Goal: Task Accomplishment & Management: Manage account settings

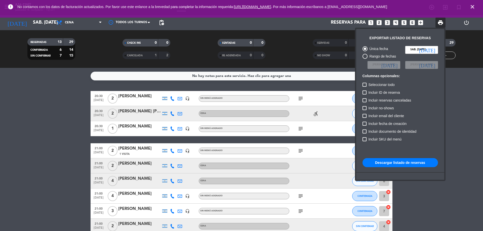
click at [474, 6] on icon "close" at bounding box center [472, 7] width 6 height 6
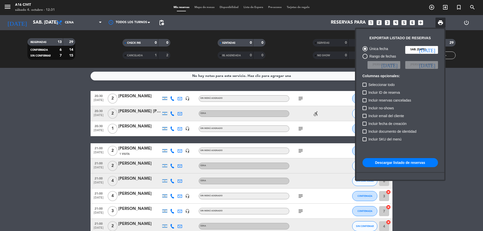
click at [0, 7] on div at bounding box center [241, 115] width 483 height 231
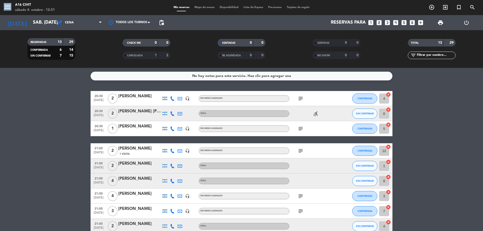
click at [0, 7] on div "menu A16 Civit sábado 4. octubre - 12:31" at bounding box center [60, 8] width 121 height 12
click at [17, 9] on div "sábado 4. octubre - 12:31" at bounding box center [35, 10] width 40 height 5
click at [10, 8] on icon "menu" at bounding box center [8, 7] width 8 height 8
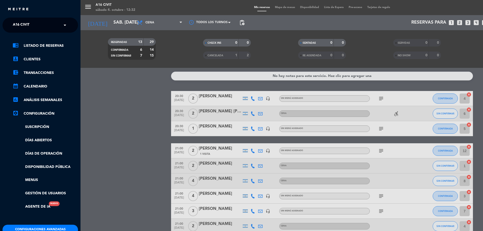
click at [226, 113] on div "menu A16 Civit sábado 4. octubre - 12:32 Mis reservas Mapa de mesas Disponibili…" at bounding box center [322, 115] width 483 height 231
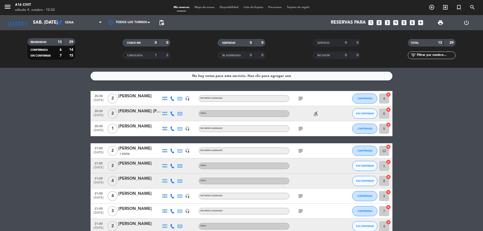
click at [150, 113] on div "[PERSON_NAME] [PERSON_NAME]" at bounding box center [139, 111] width 43 height 7
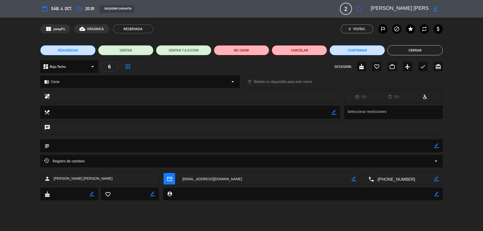
click at [436, 144] on icon "border_color" at bounding box center [436, 145] width 5 height 5
click at [243, 147] on textarea at bounding box center [242, 145] width 385 height 13
click at [438, 146] on icon at bounding box center [436, 145] width 5 height 5
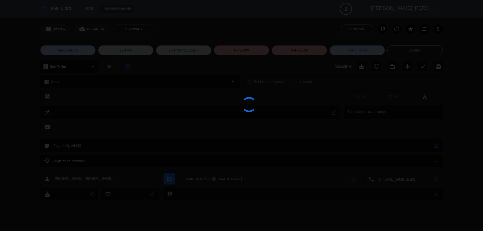
type textarea "Pago x Mp #6443"
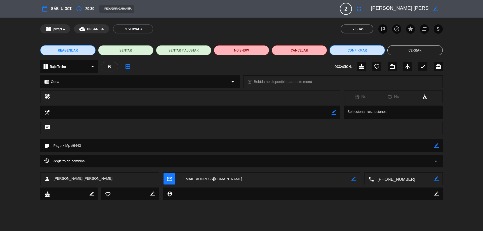
click at [375, 54] on button "Confirmar" at bounding box center [357, 50] width 55 height 10
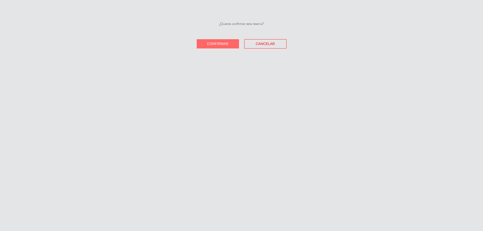
click at [218, 45] on span "Confirmar" at bounding box center [217, 44] width 21 height 4
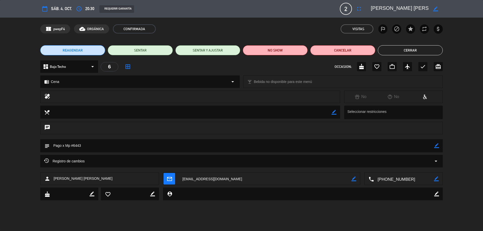
click at [428, 48] on button "Cerrar" at bounding box center [410, 50] width 65 height 10
click at [428, 48] on div "TOTAL 13 29" at bounding box center [431, 45] width 95 height 13
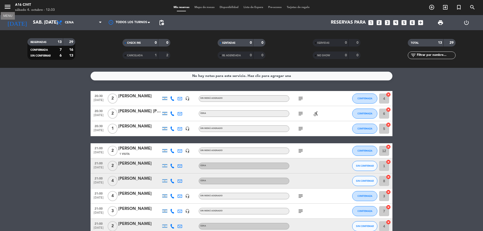
click at [9, 4] on icon "menu" at bounding box center [8, 7] width 8 height 8
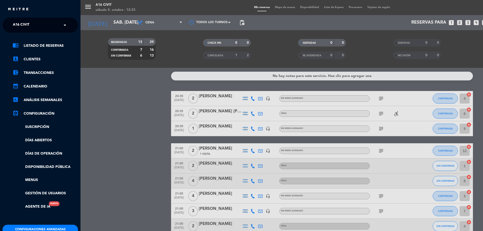
click at [41, 19] on ng-select "× A16 Civit ×" at bounding box center [40, 25] width 75 height 15
click at [41, 22] on input "text" at bounding box center [40, 25] width 61 height 11
click at [36, 41] on div "Bodega - A16" at bounding box center [40, 39] width 75 height 8
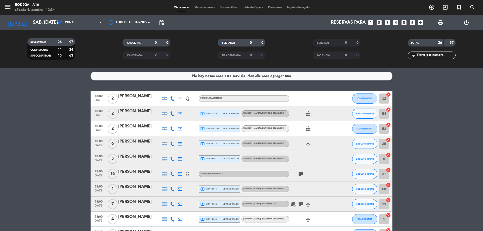
click at [138, 172] on div "[PERSON_NAME]" at bounding box center [139, 172] width 43 height 7
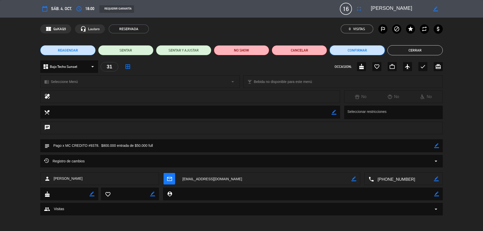
click at [346, 52] on button "Confirmar" at bounding box center [357, 50] width 55 height 10
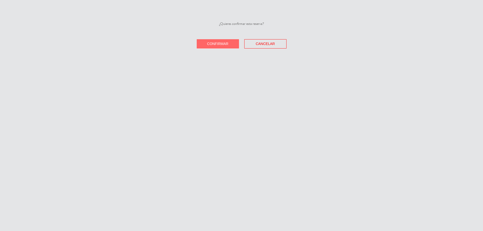
click at [233, 44] on button "Confirmar" at bounding box center [218, 43] width 42 height 9
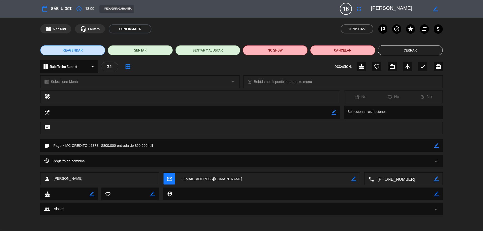
click at [405, 45] on button "Cerrar" at bounding box center [410, 50] width 65 height 10
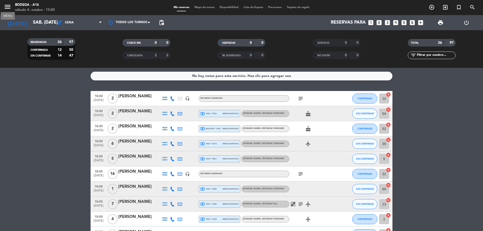
click at [9, 6] on icon "menu" at bounding box center [8, 7] width 8 height 8
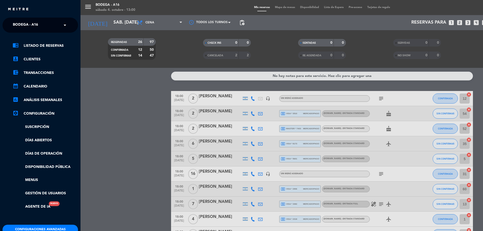
click at [36, 30] on span "Bodega - A16" at bounding box center [25, 25] width 25 height 11
click at [28, 49] on div "A16 Civit" at bounding box center [40, 47] width 75 height 8
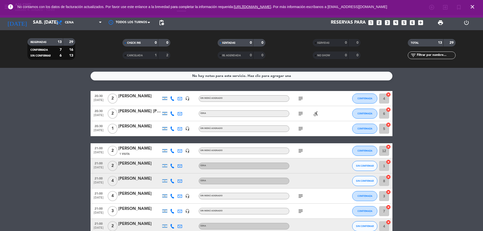
click at [471, 6] on icon "close" at bounding box center [472, 7] width 6 height 6
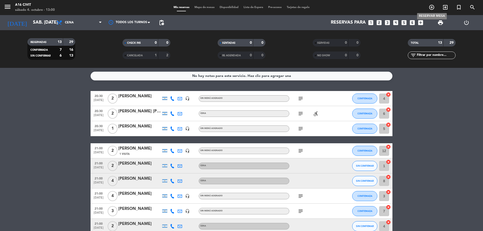
click at [429, 8] on icon "add_circle_outline" at bounding box center [432, 7] width 6 height 6
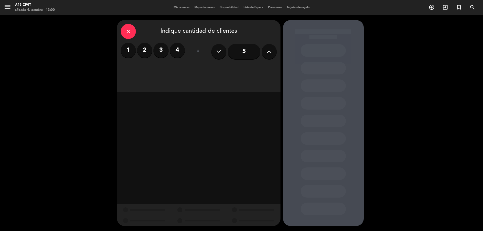
click at [173, 52] on label "4" at bounding box center [177, 50] width 15 height 15
click at [253, 69] on div "Cena" at bounding box center [258, 69] width 38 height 10
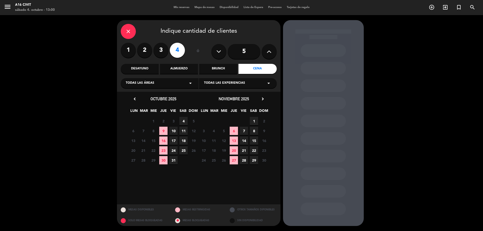
click at [181, 121] on span "4" at bounding box center [183, 121] width 8 height 8
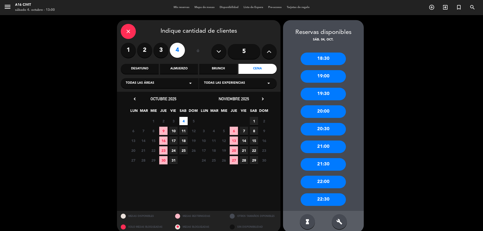
click at [326, 130] on div "20:30" at bounding box center [323, 129] width 45 height 13
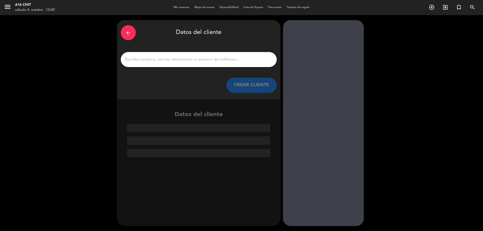
click at [192, 59] on input "1" at bounding box center [199, 59] width 148 height 7
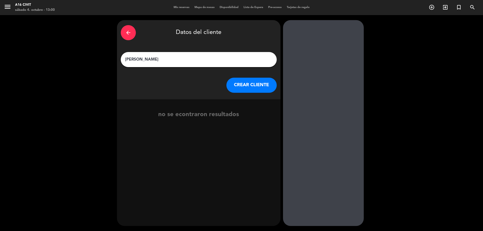
type input "[PERSON_NAME]"
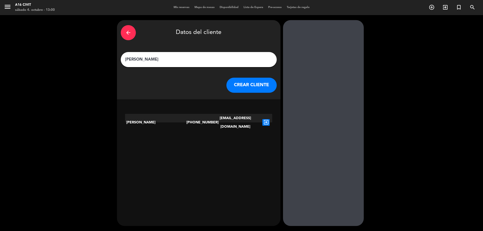
click at [263, 119] on icon "exit_to_app" at bounding box center [265, 122] width 7 height 7
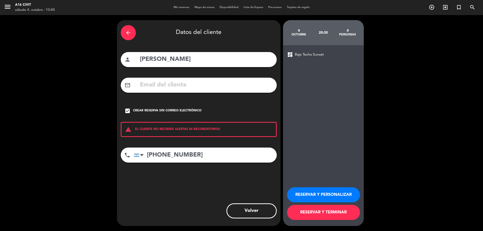
click at [128, 110] on icon "check_box" at bounding box center [128, 111] width 6 height 6
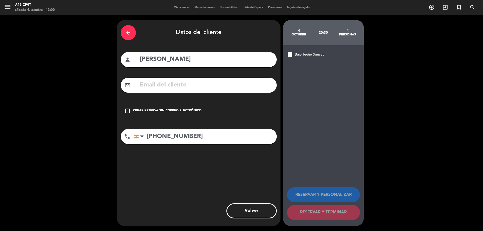
click at [146, 83] on input "text" at bounding box center [206, 85] width 134 height 10
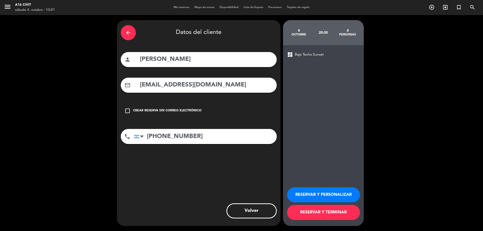
type input "[EMAIL_ADDRESS][DOMAIN_NAME]"
drag, startPoint x: 292, startPoint y: 210, endPoint x: 295, endPoint y: 209, distance: 3.6
click at [292, 210] on button "RESERVAR Y TERMINAR" at bounding box center [323, 212] width 73 height 15
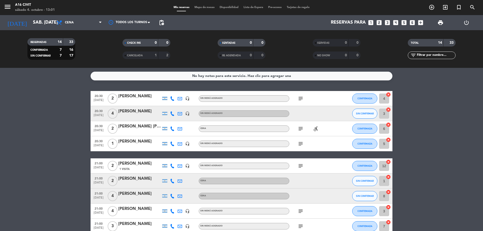
click at [389, 109] on icon "cancel" at bounding box center [388, 109] width 5 height 5
click at [129, 113] on div "[PERSON_NAME]" at bounding box center [139, 111] width 43 height 7
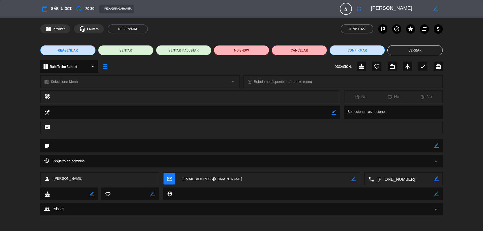
click at [282, 51] on button "Cancelar" at bounding box center [299, 50] width 55 height 10
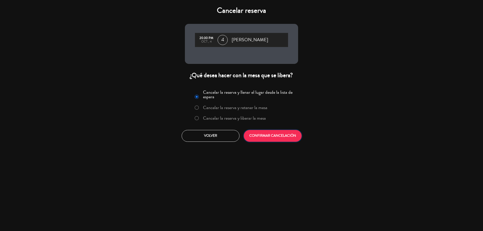
click at [261, 137] on button "CONFIRMAR CANCELACIÓN" at bounding box center [273, 136] width 58 height 12
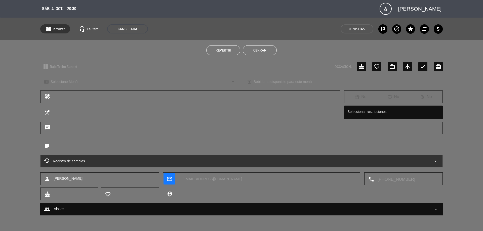
click at [251, 46] on button "Cerrar" at bounding box center [260, 50] width 34 height 10
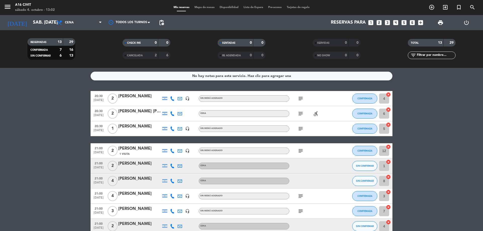
click at [138, 180] on div "[PERSON_NAME]" at bounding box center [139, 179] width 43 height 7
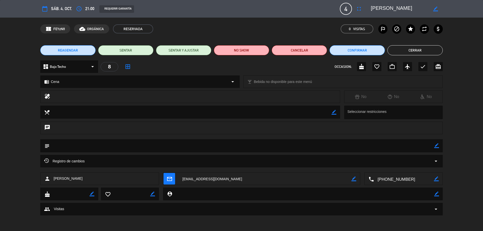
click at [439, 147] on div "subject border_color" at bounding box center [241, 145] width 403 height 13
click at [436, 147] on icon "border_color" at bounding box center [436, 145] width 5 height 5
click at [80, 146] on textarea at bounding box center [242, 145] width 385 height 13
type textarea "Pago x MP #0943 $ 28.000"
click at [437, 145] on icon at bounding box center [436, 145] width 5 height 5
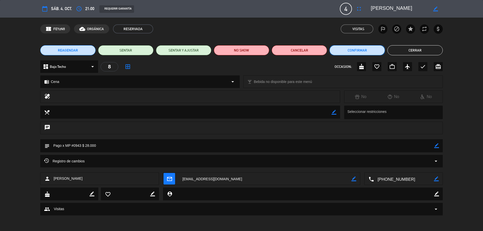
click at [362, 53] on button "Confirmar" at bounding box center [357, 50] width 55 height 10
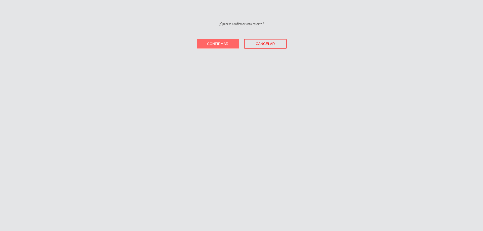
click at [228, 43] on span "Confirmar" at bounding box center [217, 44] width 21 height 4
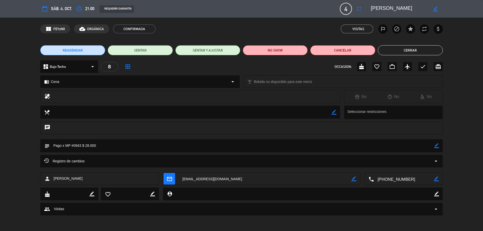
click at [433, 50] on button "Cerrar" at bounding box center [410, 50] width 65 height 10
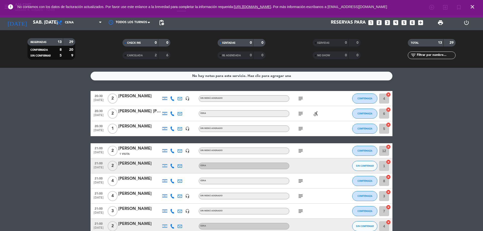
click at [8, 116] on bookings-row "20:30 [DATE] 2 [PERSON_NAME] headset_mic Sin menú asignado subject CONFIRMADA 4…" at bounding box center [241, 196] width 483 height 210
click at [471, 9] on icon "close" at bounding box center [472, 7] width 6 height 6
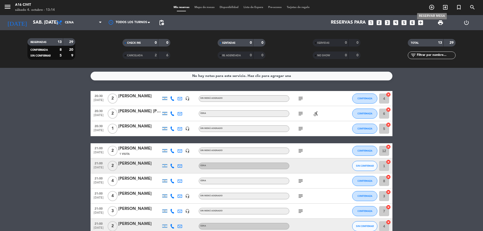
click at [431, 8] on icon "add_circle_outline" at bounding box center [432, 7] width 6 height 6
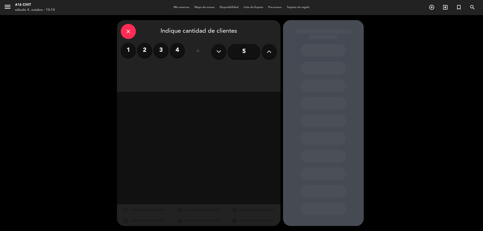
click at [143, 54] on label "2" at bounding box center [144, 50] width 15 height 15
click at [249, 68] on div "Cena" at bounding box center [258, 69] width 38 height 10
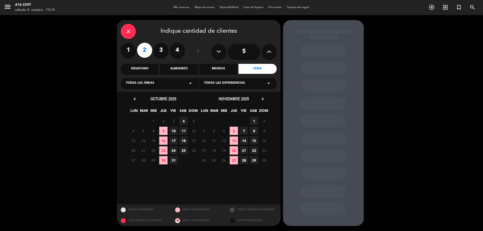
click at [184, 123] on span "4" at bounding box center [183, 121] width 8 height 8
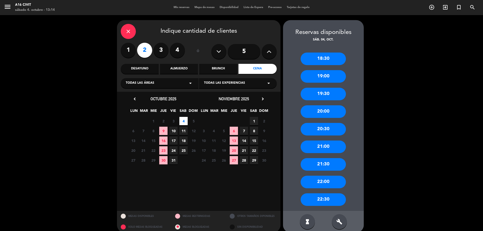
click at [319, 132] on div "20:30" at bounding box center [323, 129] width 45 height 13
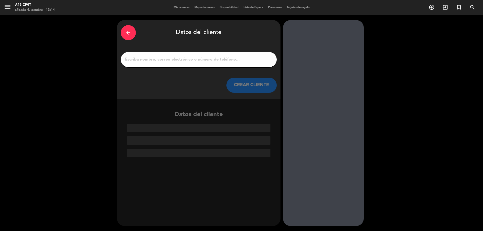
click at [147, 61] on input "1" at bounding box center [199, 59] width 148 height 7
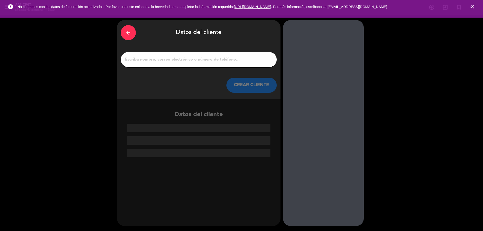
click at [470, 7] on icon "close" at bounding box center [472, 7] width 6 height 6
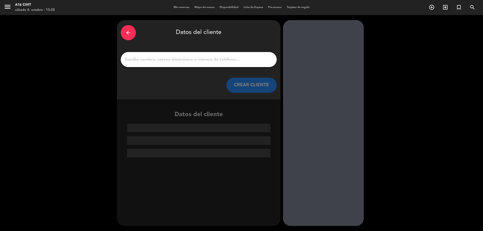
click at [132, 28] on div "arrow_back" at bounding box center [128, 32] width 15 height 15
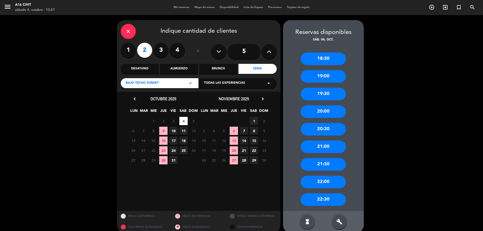
click at [132, 28] on div "close" at bounding box center [128, 31] width 15 height 15
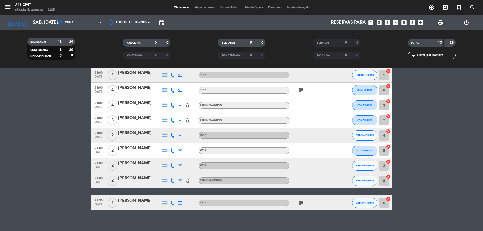
scroll to position [95, 0]
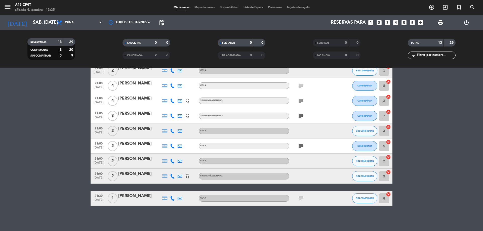
click at [180, 118] on icon at bounding box center [180, 116] width 5 height 5
click at [301, 116] on icon "subject" at bounding box center [301, 116] width 6 height 6
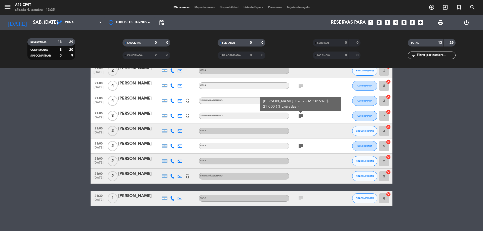
click at [302, 114] on icon "subject" at bounding box center [301, 116] width 6 height 6
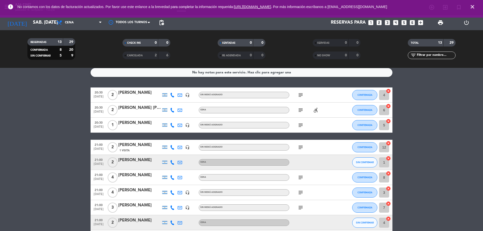
scroll to position [0, 0]
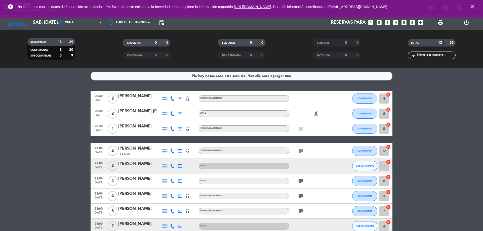
click at [55, 42] on div "13" at bounding box center [57, 42] width 10 height 6
click at [473, 7] on icon "close" at bounding box center [472, 7] width 6 height 6
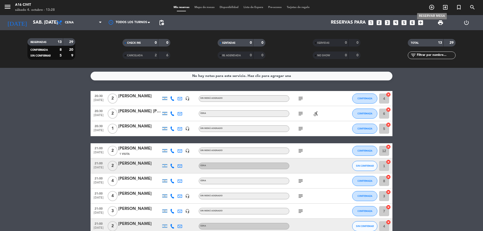
click at [430, 6] on icon "add_circle_outline" at bounding box center [432, 7] width 6 height 6
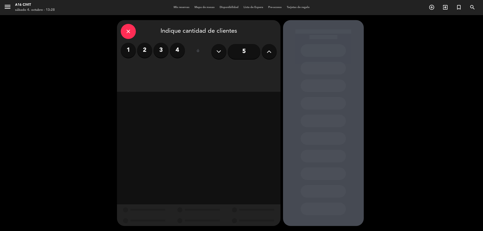
click at [147, 48] on label "2" at bounding box center [144, 50] width 15 height 15
click at [247, 68] on div "Cena" at bounding box center [258, 69] width 38 height 10
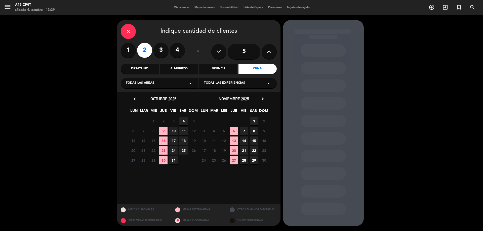
click at [182, 120] on span "4" at bounding box center [183, 121] width 8 height 8
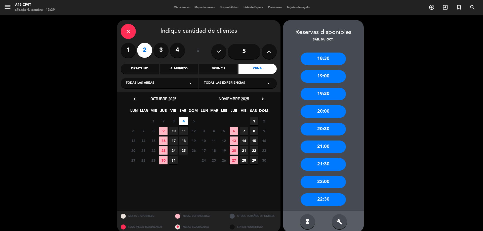
click at [328, 132] on div "20:30" at bounding box center [323, 129] width 45 height 13
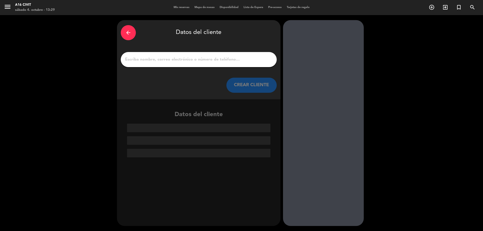
click at [134, 54] on div at bounding box center [199, 59] width 156 height 15
click at [134, 60] on input "1" at bounding box center [199, 59] width 148 height 7
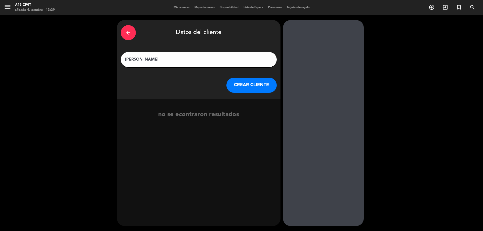
drag, startPoint x: 129, startPoint y: 59, endPoint x: 131, endPoint y: 60, distance: 2.8
click at [131, 60] on input "[PERSON_NAME]" at bounding box center [199, 59] width 148 height 7
click at [128, 61] on input "[PERSON_NAME]" at bounding box center [199, 59] width 148 height 7
click at [128, 62] on input "[PERSON_NAME]" at bounding box center [199, 59] width 148 height 7
type input "[PERSON_NAME]"
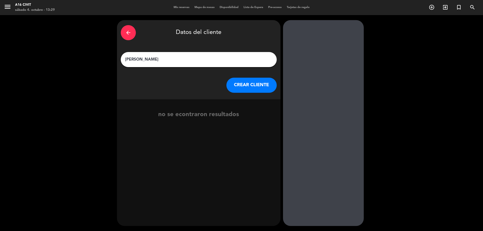
click at [149, 60] on input "[PERSON_NAME]" at bounding box center [199, 59] width 148 height 7
click at [250, 88] on button "CREAR CLIENTE" at bounding box center [251, 85] width 50 height 15
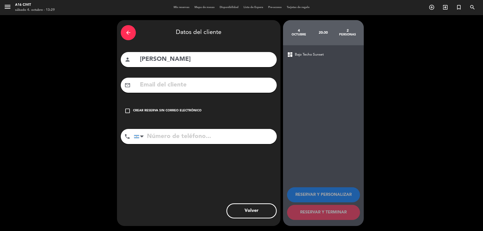
click at [199, 86] on input "text" at bounding box center [206, 85] width 134 height 10
click at [173, 86] on input "aixabegari" at bounding box center [206, 85] width 134 height 10
click at [174, 85] on input "aixabegari" at bounding box center [206, 85] width 134 height 10
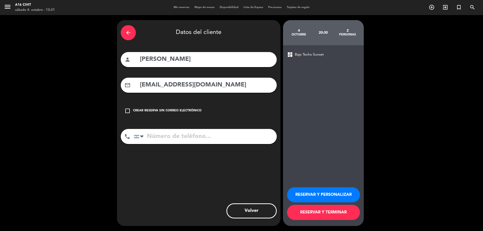
type input "[EMAIL_ADDRESS][DOMAIN_NAME]"
click at [189, 138] on input "tel" at bounding box center [205, 136] width 143 height 15
type input "2612540686"
click at [324, 213] on button "RESERVAR Y TERMINAR" at bounding box center [323, 212] width 73 height 15
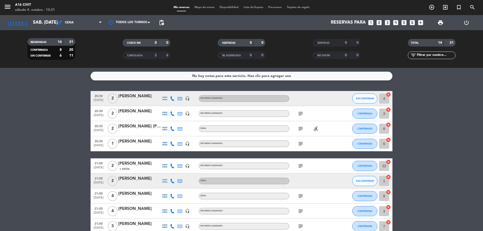
click at [143, 99] on div "[PERSON_NAME]" at bounding box center [139, 96] width 43 height 7
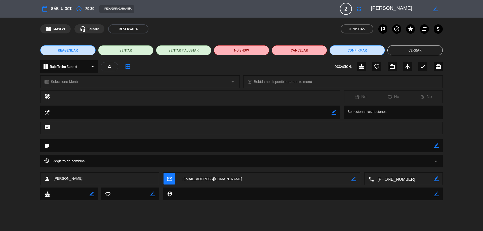
click at [91, 144] on textarea at bounding box center [242, 145] width 385 height 13
click at [437, 147] on icon "border_color" at bounding box center [436, 145] width 5 height 5
type textarea "pago x MP #4603"
click at [436, 148] on icon at bounding box center [436, 145] width 5 height 5
click at [368, 51] on button "Confirmar" at bounding box center [357, 50] width 55 height 10
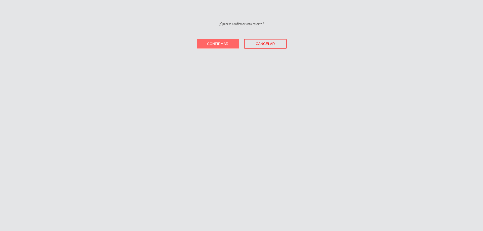
click at [221, 42] on span "Confirmar" at bounding box center [217, 44] width 21 height 4
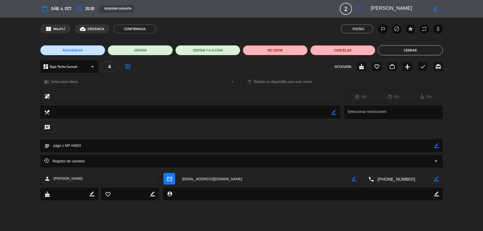
click at [406, 53] on button "Cerrar" at bounding box center [410, 50] width 65 height 10
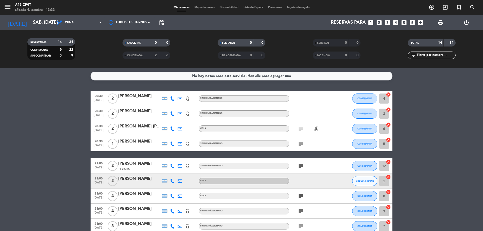
click at [298, 96] on icon "subject" at bounding box center [301, 99] width 6 height 6
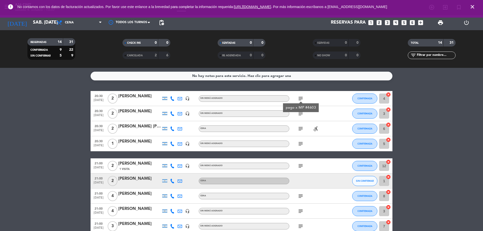
click at [474, 7] on icon "close" at bounding box center [472, 7] width 6 height 6
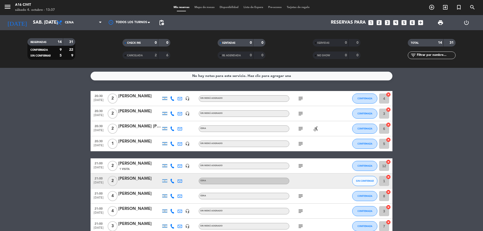
click at [209, 6] on span "Mapa de mesas" at bounding box center [204, 7] width 25 height 3
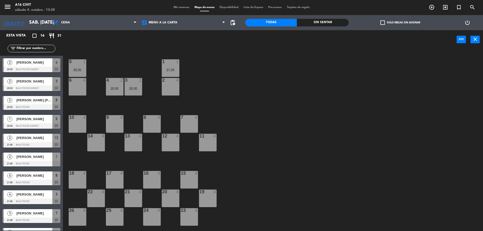
click at [233, 8] on span "Disponibilidad" at bounding box center [229, 7] width 24 height 3
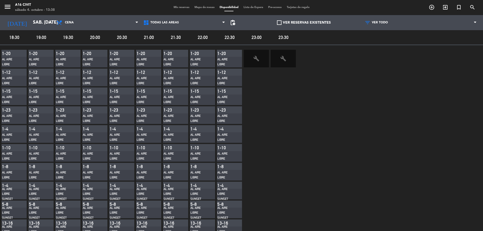
click at [256, 7] on span "Lista de Espera" at bounding box center [253, 7] width 25 height 3
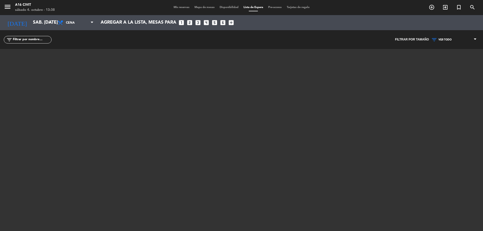
click at [475, 39] on icon at bounding box center [475, 39] width 2 height 4
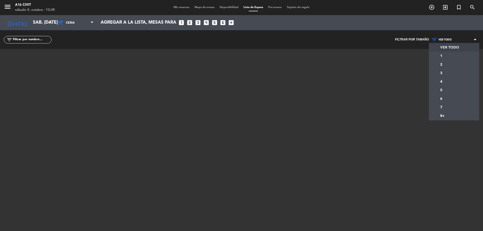
click at [475, 39] on icon at bounding box center [475, 39] width 2 height 4
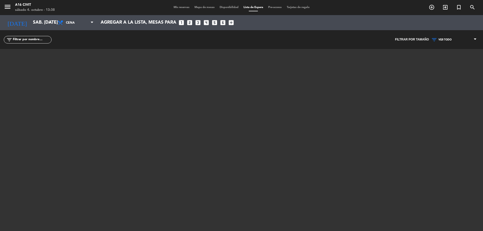
click at [279, 9] on span "Pre-acceso" at bounding box center [275, 7] width 19 height 3
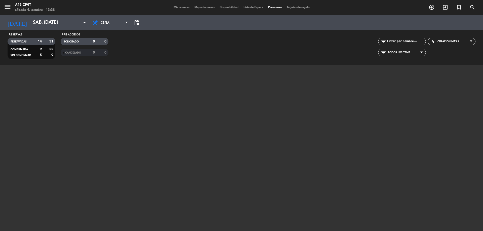
click at [173, 9] on div "Mis reservas Mapa de mesas Disponibilidad Lista de Espera Pre-acceso Tarjetas d…" at bounding box center [241, 7] width 141 height 5
click at [175, 8] on span "Mis reservas" at bounding box center [181, 7] width 21 height 3
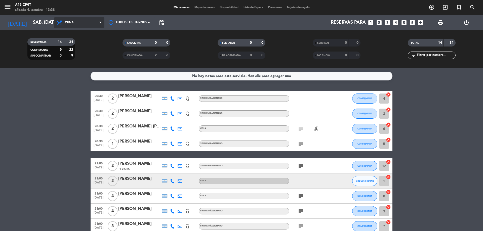
click at [100, 25] on span "Cena" at bounding box center [79, 22] width 50 height 11
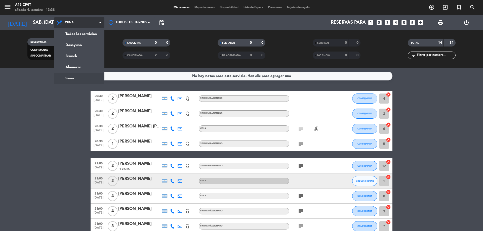
click at [100, 25] on span "Cena" at bounding box center [79, 22] width 50 height 11
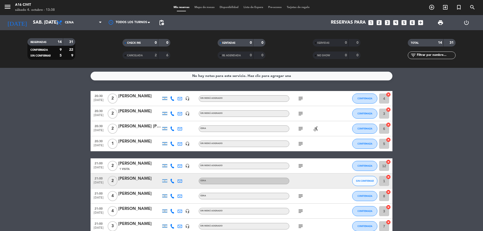
click at [70, 43] on strong "31" at bounding box center [71, 42] width 5 height 4
click at [60, 43] on strong "14" at bounding box center [60, 42] width 4 height 4
click at [440, 23] on span "print" at bounding box center [441, 23] width 6 height 6
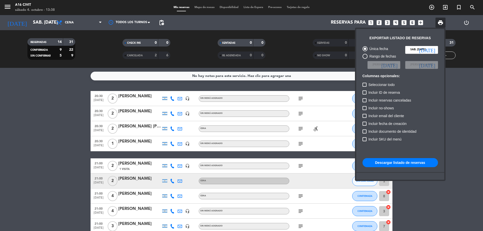
click at [461, 88] on div at bounding box center [241, 115] width 483 height 231
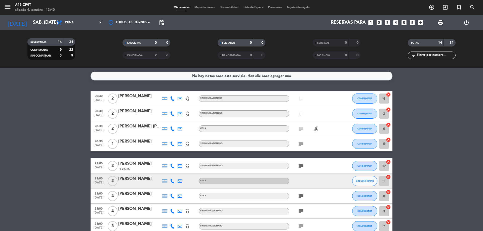
click at [444, 22] on span "print" at bounding box center [441, 23] width 10 height 10
click at [439, 25] on span "print" at bounding box center [441, 23] width 6 height 6
click at [439, 175] on bookings-row "20:30 [DATE] 2 [PERSON_NAME] headset_mic Sin menú asignado subject CONFIRMADA 4…" at bounding box center [241, 203] width 483 height 225
click at [87, 25] on span "Cena" at bounding box center [79, 22] width 50 height 11
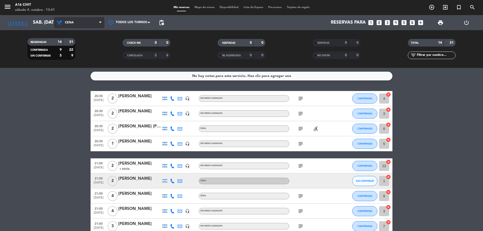
click at [84, 23] on span "Cena" at bounding box center [79, 22] width 50 height 11
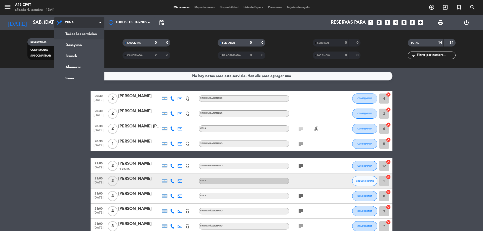
click at [79, 34] on div "menu A16 Civit sábado 4. octubre - 13:41 Mis reservas Mapa de mesas Disponibili…" at bounding box center [241, 34] width 483 height 68
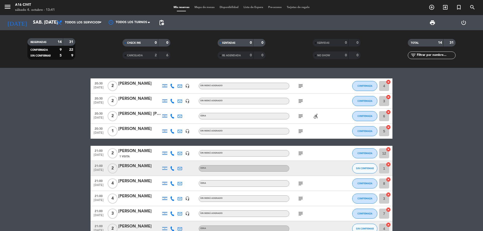
click at [158, 23] on span "pending_actions" at bounding box center [161, 23] width 10 height 10
click at [163, 25] on span "pending_actions" at bounding box center [162, 23] width 6 height 6
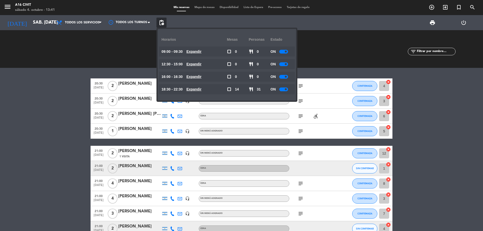
click at [286, 88] on div at bounding box center [283, 90] width 9 height 4
click at [286, 79] on div at bounding box center [283, 77] width 9 height 4
click at [288, 76] on div at bounding box center [283, 77] width 9 height 4
click at [329, 49] on div "SERVIDAS 0 0" at bounding box center [336, 49] width 95 height 5
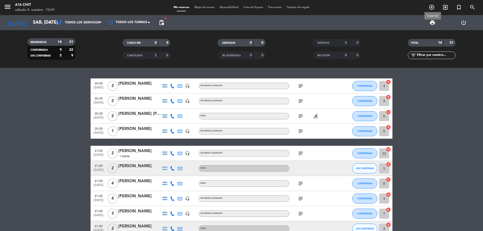
click at [434, 23] on span "print" at bounding box center [432, 23] width 6 height 6
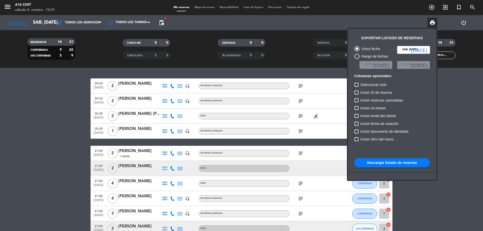
click at [380, 163] on button "Descargar listado de reservas" at bounding box center [392, 162] width 75 height 9
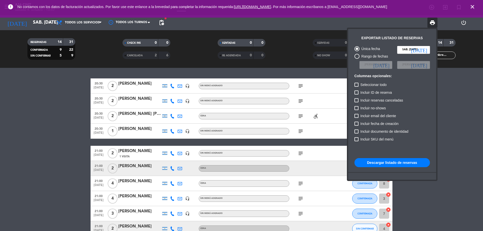
click at [444, 130] on div at bounding box center [241, 115] width 483 height 231
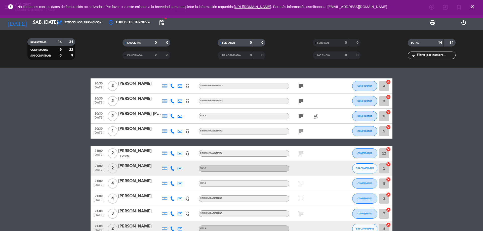
click at [472, 5] on icon "close" at bounding box center [472, 7] width 6 height 6
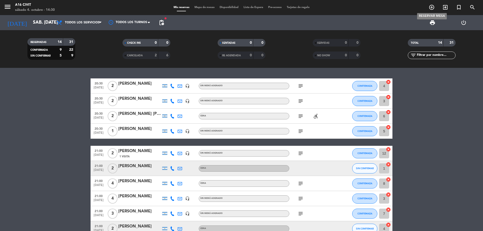
click at [433, 11] on span "add_circle_outline" at bounding box center [432, 7] width 14 height 9
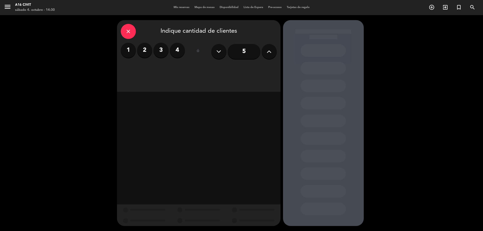
click at [143, 55] on label "2" at bounding box center [144, 50] width 15 height 15
click at [240, 69] on div "Cena" at bounding box center [258, 69] width 38 height 10
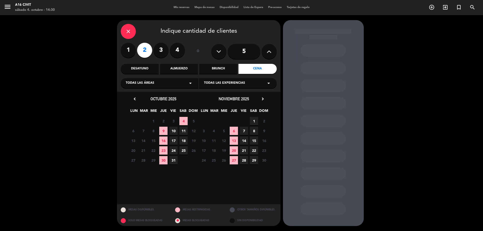
click at [185, 122] on span "4" at bounding box center [183, 121] width 8 height 8
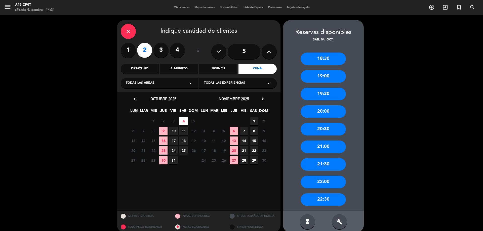
click at [333, 126] on div "20:30" at bounding box center [323, 129] width 45 height 13
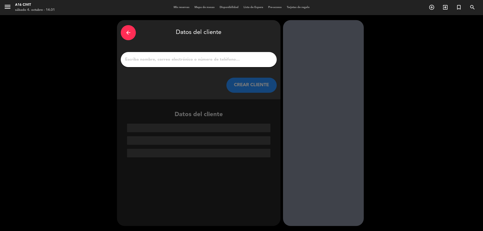
click at [199, 59] on input "1" at bounding box center [199, 59] width 148 height 7
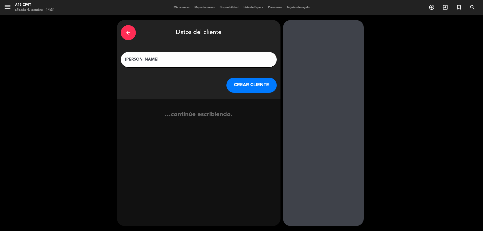
type input "[PERSON_NAME]"
click at [239, 83] on button "CREAR CLIENTE" at bounding box center [251, 85] width 50 height 15
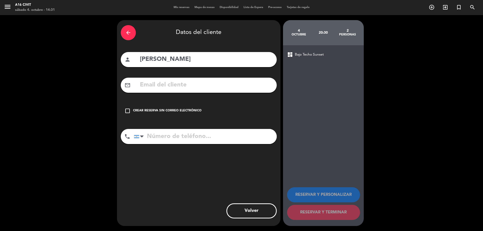
click at [227, 90] on input "text" at bounding box center [206, 85] width 134 height 10
paste input "[EMAIL_ADDRESS][DOMAIN_NAME]"
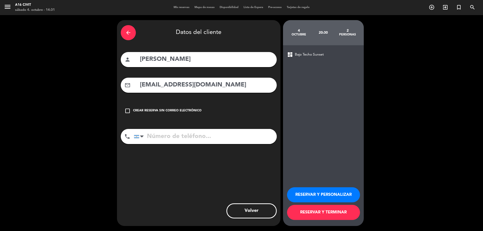
type input "[EMAIL_ADDRESS][DOMAIN_NAME]"
click at [170, 134] on input "tel" at bounding box center [205, 136] width 143 height 15
type input "2634389435"
click at [318, 215] on button "RESERVAR Y TERMINAR" at bounding box center [323, 212] width 73 height 15
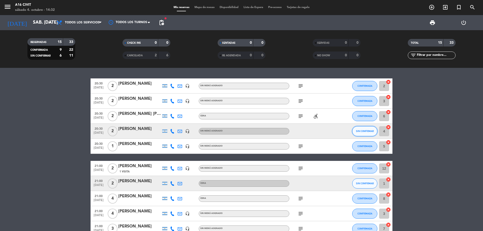
click at [358, 132] on span "SIN CONFIRMAR" at bounding box center [365, 131] width 18 height 3
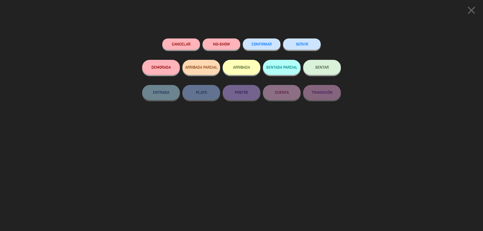
click at [466, 9] on icon "close" at bounding box center [471, 10] width 13 height 13
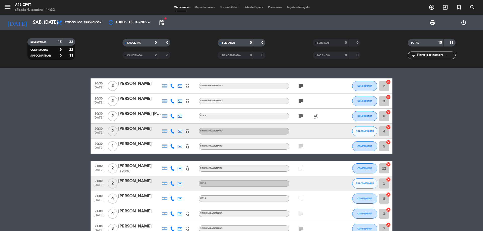
click at [389, 129] on icon "cancel" at bounding box center [388, 127] width 5 height 5
click at [152, 132] on div "[PERSON_NAME]" at bounding box center [139, 129] width 43 height 7
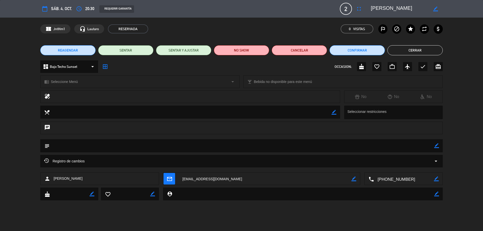
click at [80, 145] on textarea at bounding box center [242, 145] width 385 height 13
click at [75, 148] on textarea at bounding box center [242, 145] width 385 height 13
drag, startPoint x: 75, startPoint y: 148, endPoint x: 114, endPoint y: 156, distance: 39.6
click at [90, 152] on div "subject border_color" at bounding box center [241, 145] width 403 height 13
click at [434, 148] on textarea at bounding box center [242, 145] width 385 height 13
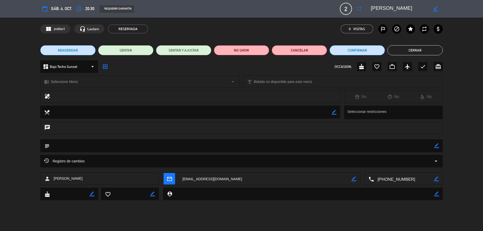
click at [437, 146] on icon "border_color" at bounding box center [436, 145] width 5 height 5
click at [226, 145] on textarea at bounding box center [242, 145] width 385 height 13
click at [437, 147] on icon at bounding box center [436, 145] width 5 height 5
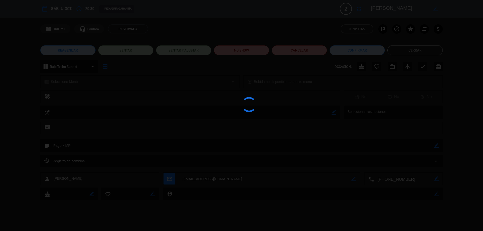
type textarea "Pago x MP"
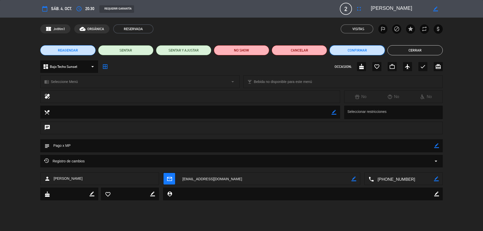
click at [360, 52] on button "Confirmar" at bounding box center [357, 50] width 55 height 10
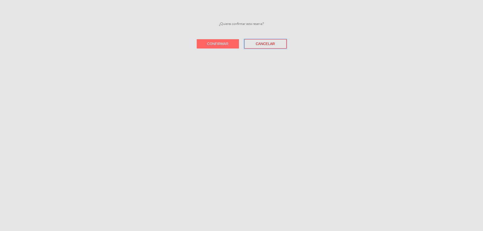
click at [280, 43] on button "Cancelar" at bounding box center [265, 43] width 42 height 9
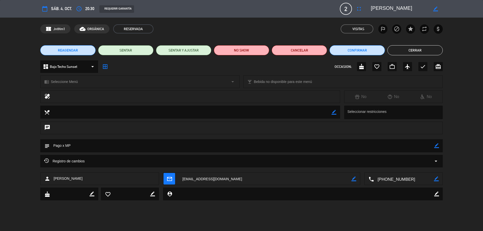
click at [435, 145] on icon "border_color" at bounding box center [436, 145] width 5 height 5
click at [367, 54] on button "Confirmar" at bounding box center [357, 50] width 55 height 10
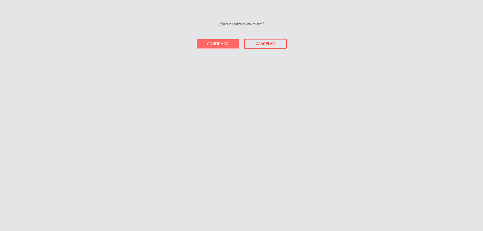
click at [215, 43] on span "Confirmar" at bounding box center [217, 44] width 21 height 4
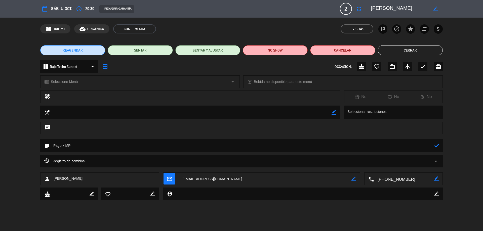
click at [401, 49] on button "Cerrar" at bounding box center [410, 50] width 65 height 10
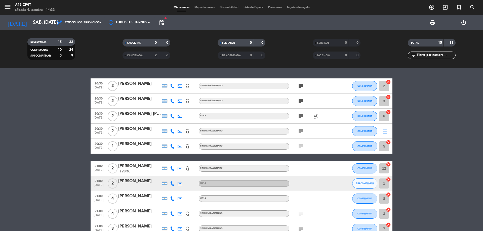
click at [298, 131] on icon "subject" at bounding box center [301, 131] width 6 height 6
click at [300, 131] on icon "subject" at bounding box center [301, 131] width 6 height 6
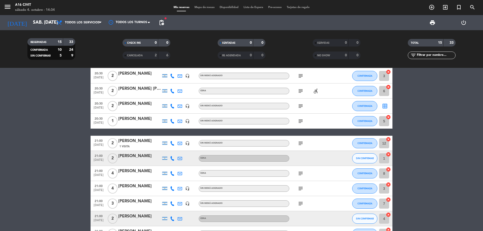
scroll to position [50, 0]
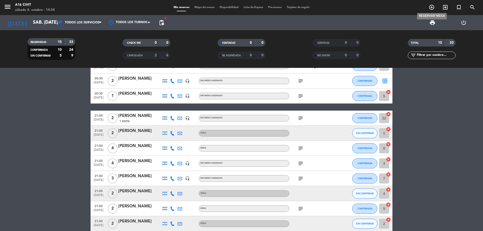
click at [432, 5] on icon "add_circle_outline" at bounding box center [432, 7] width 6 height 6
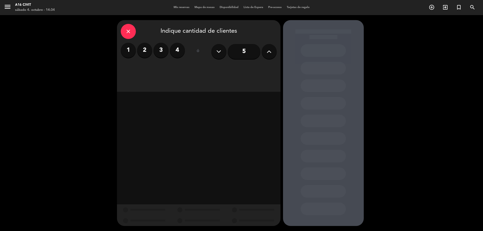
click at [144, 51] on label "2" at bounding box center [144, 50] width 15 height 15
click at [247, 68] on div "Cena" at bounding box center [258, 69] width 38 height 10
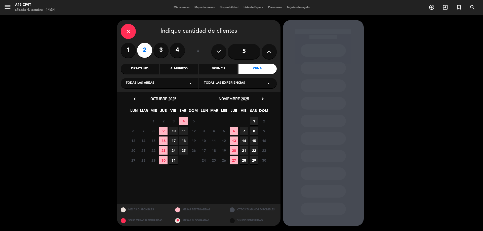
click at [127, 34] on icon "close" at bounding box center [128, 31] width 6 height 6
